Goal: Task Accomplishment & Management: Use online tool/utility

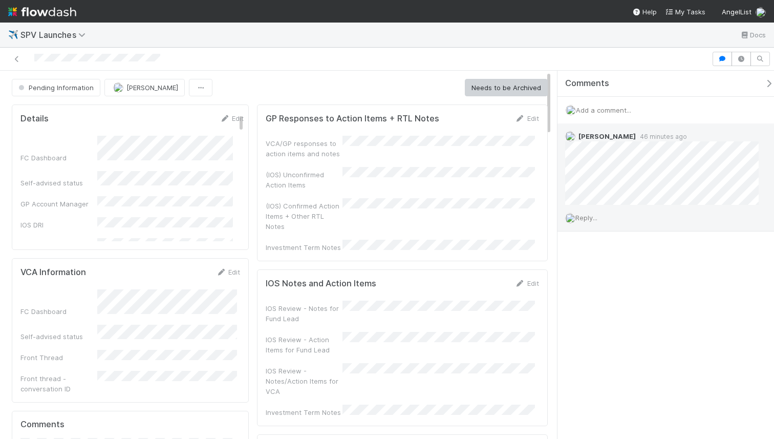
click at [582, 227] on div "Reply..." at bounding box center [665, 218] width 217 height 26
click at [585, 221] on span "Reply..." at bounding box center [586, 217] width 22 height 8
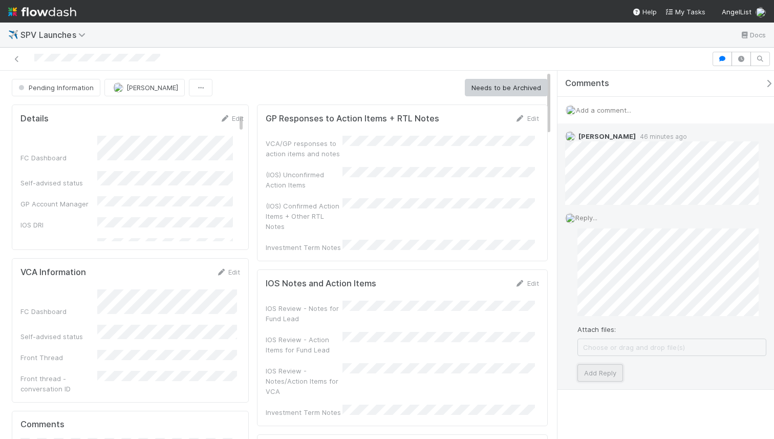
click at [602, 378] on button "Add Reply" at bounding box center [600, 372] width 46 height 17
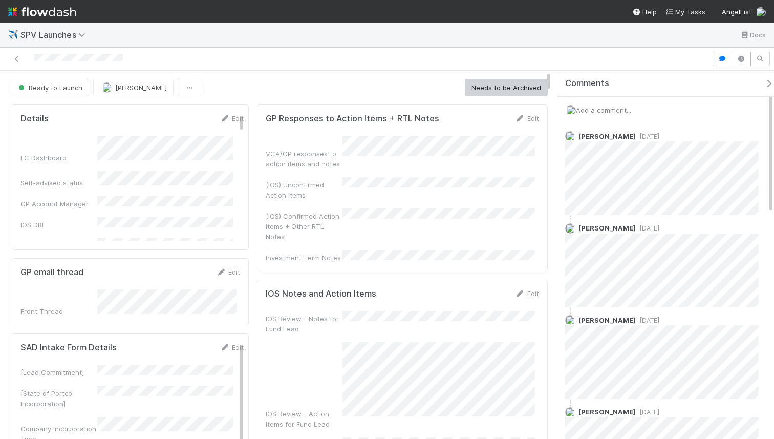
click at [19, 15] on img at bounding box center [42, 11] width 68 height 17
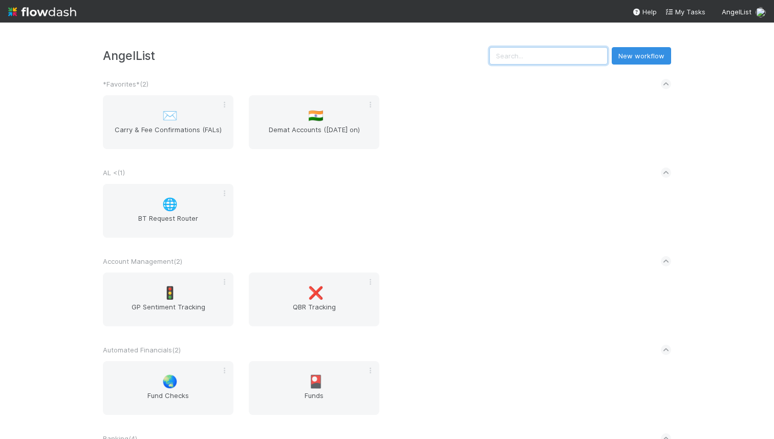
click at [555, 60] on input "text" at bounding box center [548, 55] width 118 height 17
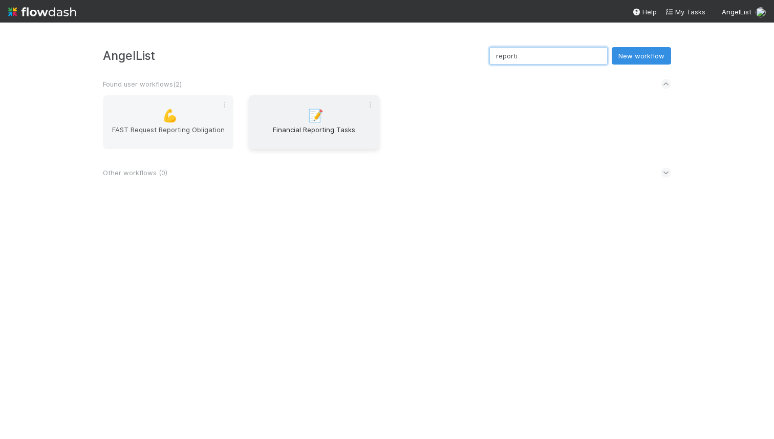
type input "reporti"
click at [295, 114] on div "📝 Financial Reporting Tasks" at bounding box center [314, 122] width 131 height 54
click at [155, 136] on span "FAST Request Reporting Obligation" at bounding box center [168, 134] width 122 height 20
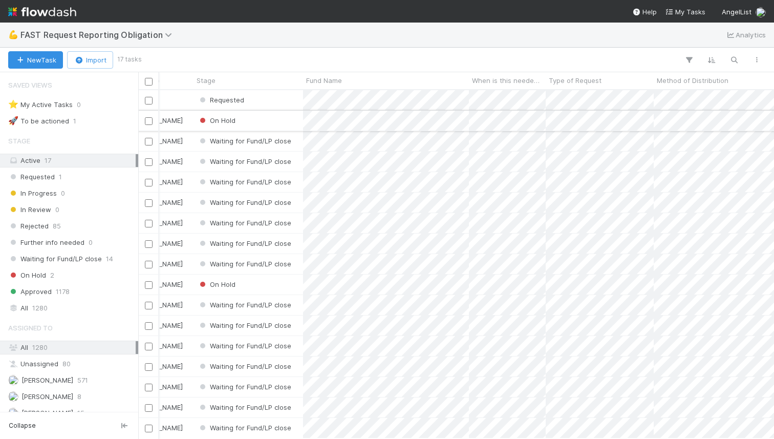
scroll to position [0, 44]
click at [732, 62] on icon "button" at bounding box center [734, 59] width 10 height 9
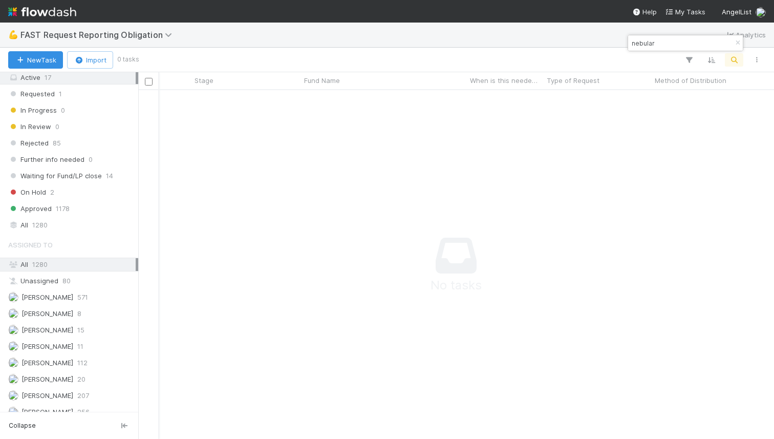
scroll to position [93, 0]
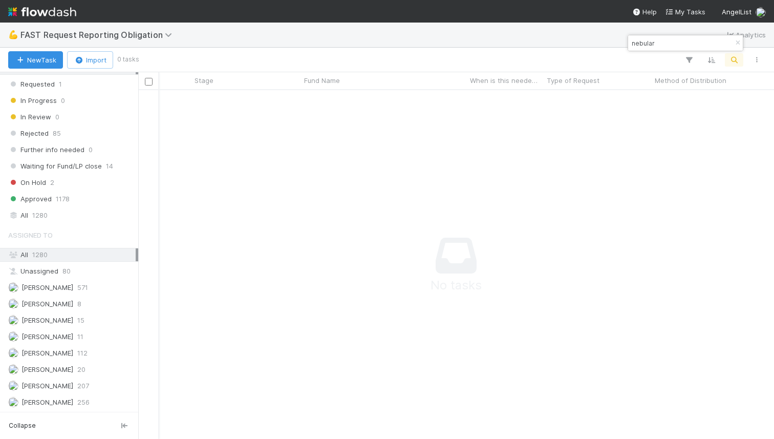
type input "nebular"
click at [54, 207] on div "Stage Active 17 Requested 1 In Progress 0 In Review 0 Rejected 85 Further info …" at bounding box center [69, 130] width 138 height 184
click at [52, 216] on div "All 1280" at bounding box center [71, 215] width 127 height 13
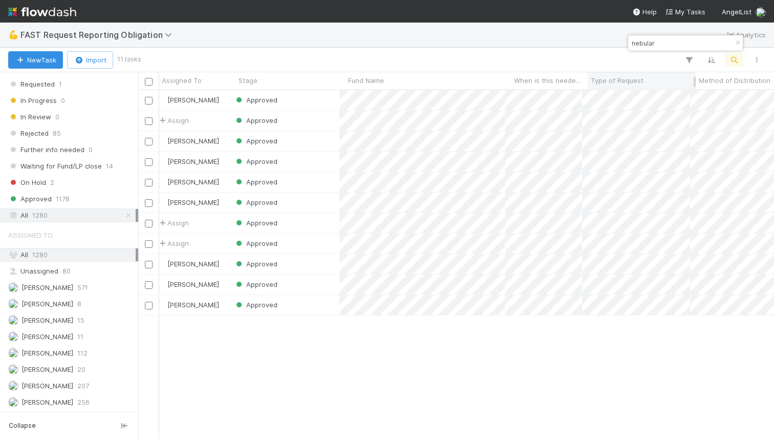
scroll to position [0, 6]
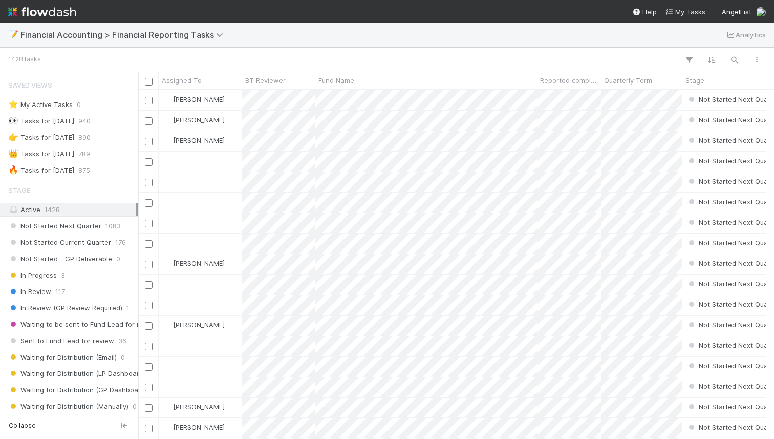
scroll to position [8, 8]
click at [735, 65] on button "button" at bounding box center [734, 59] width 18 height 13
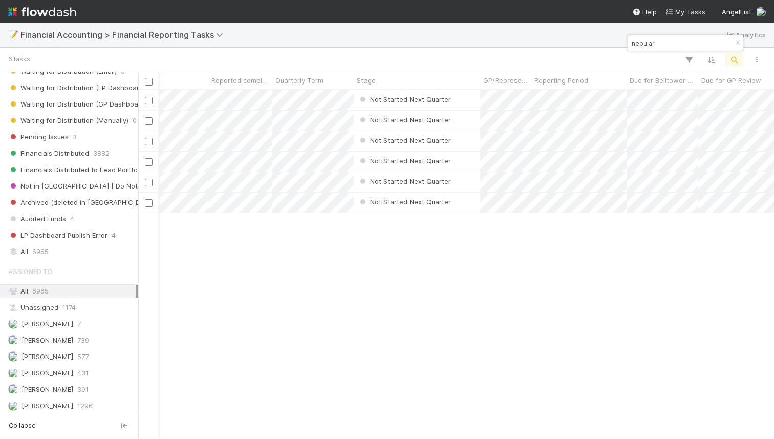
scroll to position [275, 0]
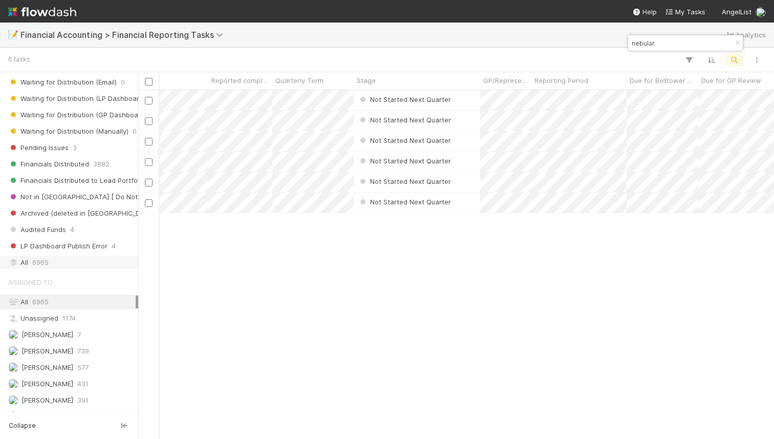
type input "nebular"
click at [57, 260] on div "All 6965" at bounding box center [71, 262] width 127 height 13
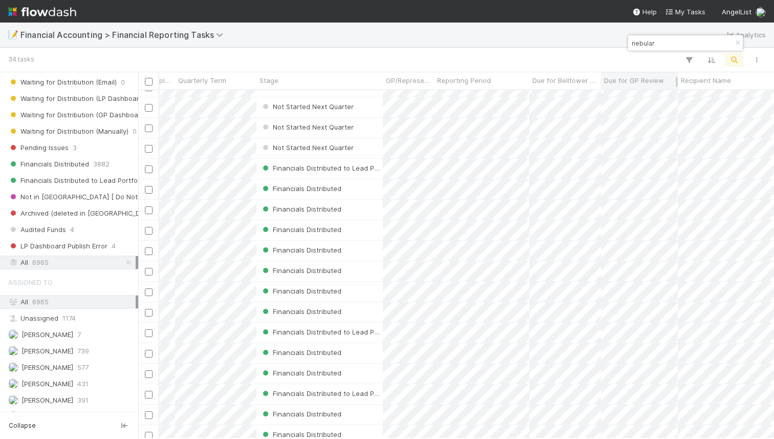
scroll to position [0, 453]
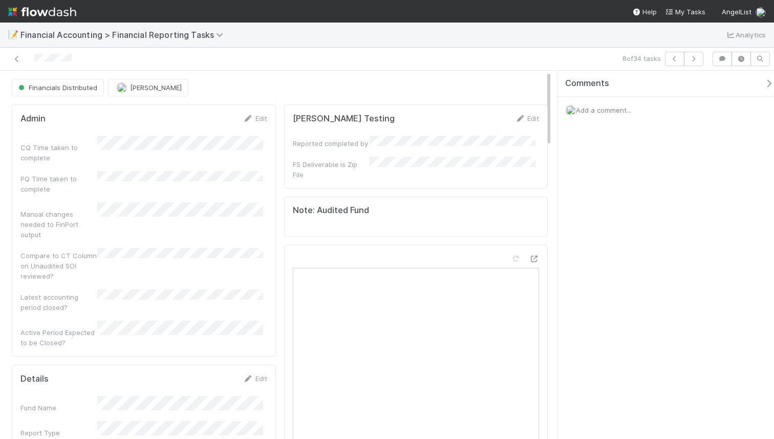
click at [595, 111] on span "Add a comment..." at bounding box center [603, 110] width 55 height 8
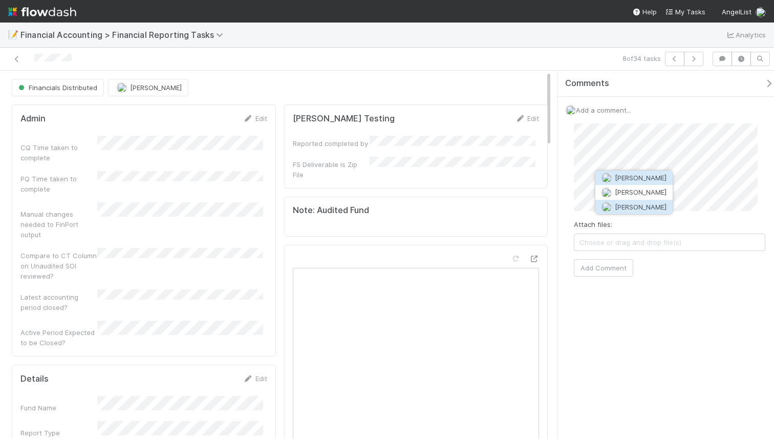
click at [617, 209] on span "Don Walker" at bounding box center [641, 207] width 52 height 8
click at [599, 263] on button "Add Comment" at bounding box center [603, 267] width 59 height 17
